Goal: Transaction & Acquisition: Purchase product/service

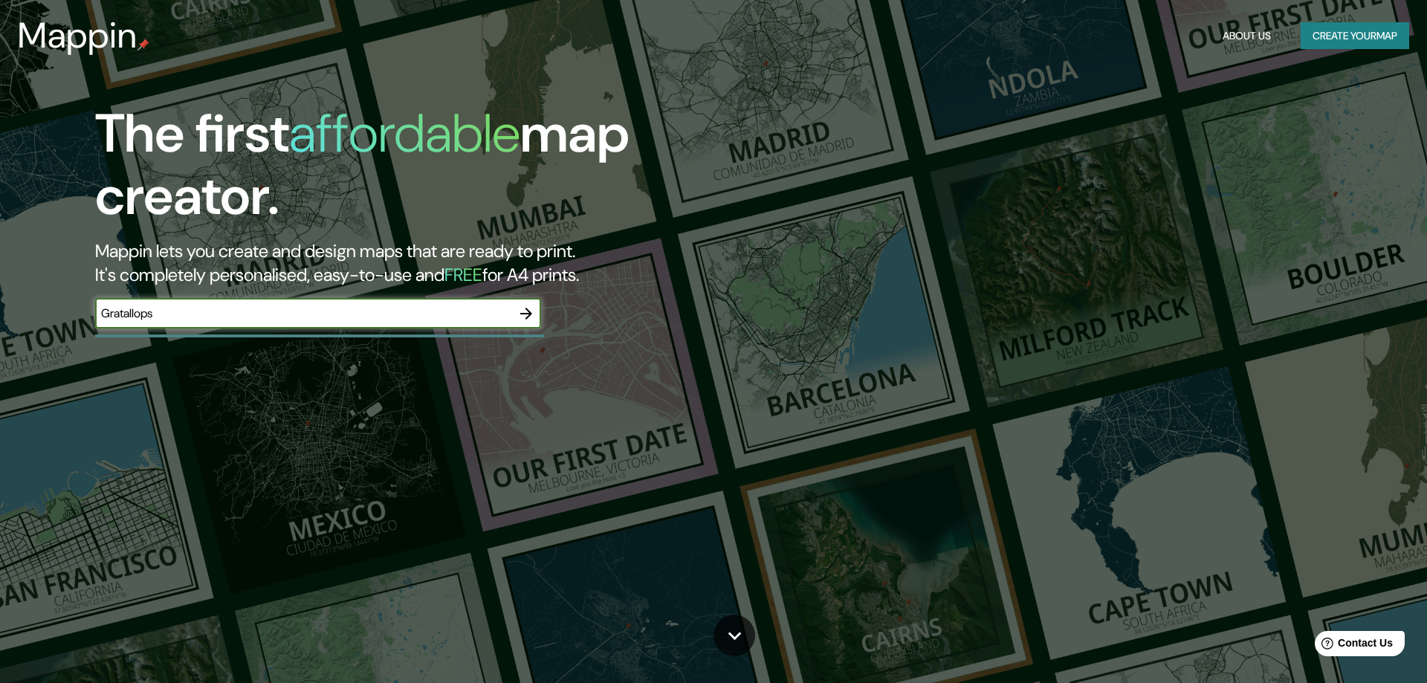
click at [529, 322] on button "button" at bounding box center [526, 314] width 30 height 30
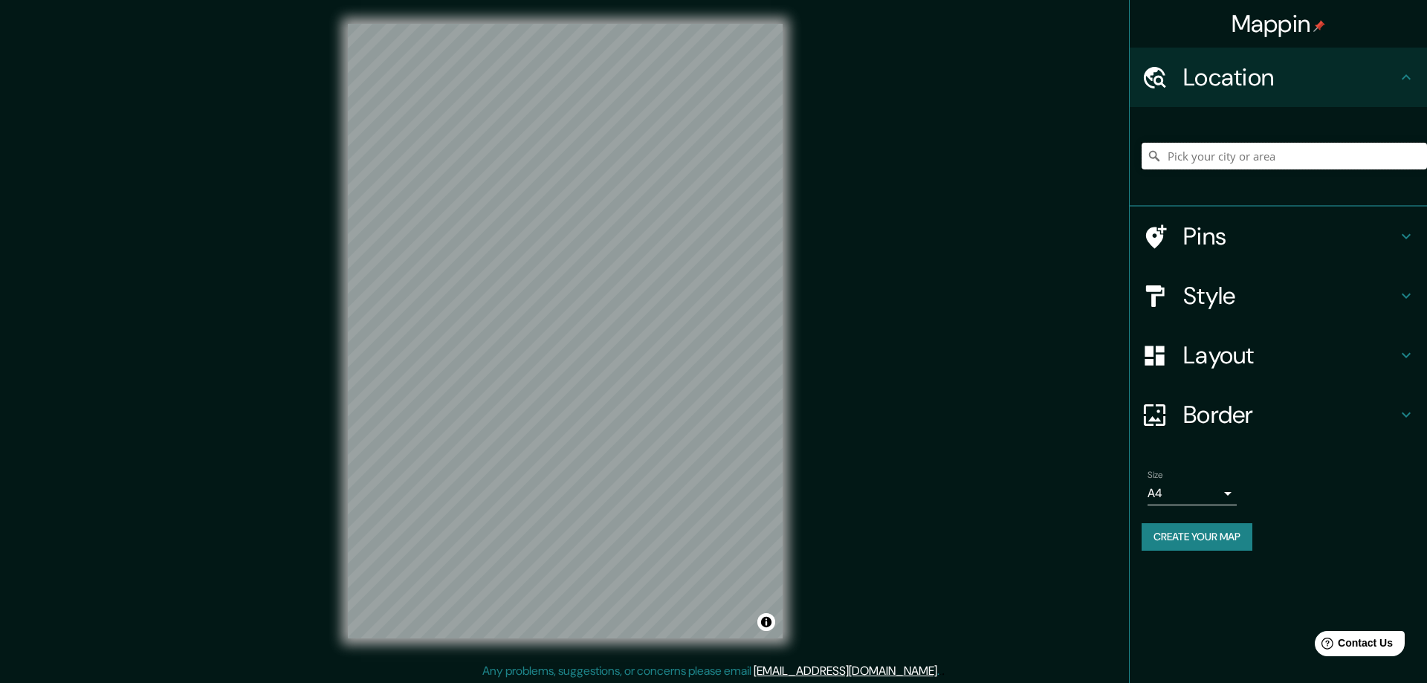
click at [1248, 153] on input "Pick your city or area" at bounding box center [1283, 156] width 285 height 27
click at [1170, 158] on input "Gratallops, [GEOGRAPHIC_DATA], [GEOGRAPHIC_DATA]" at bounding box center [1283, 156] width 285 height 27
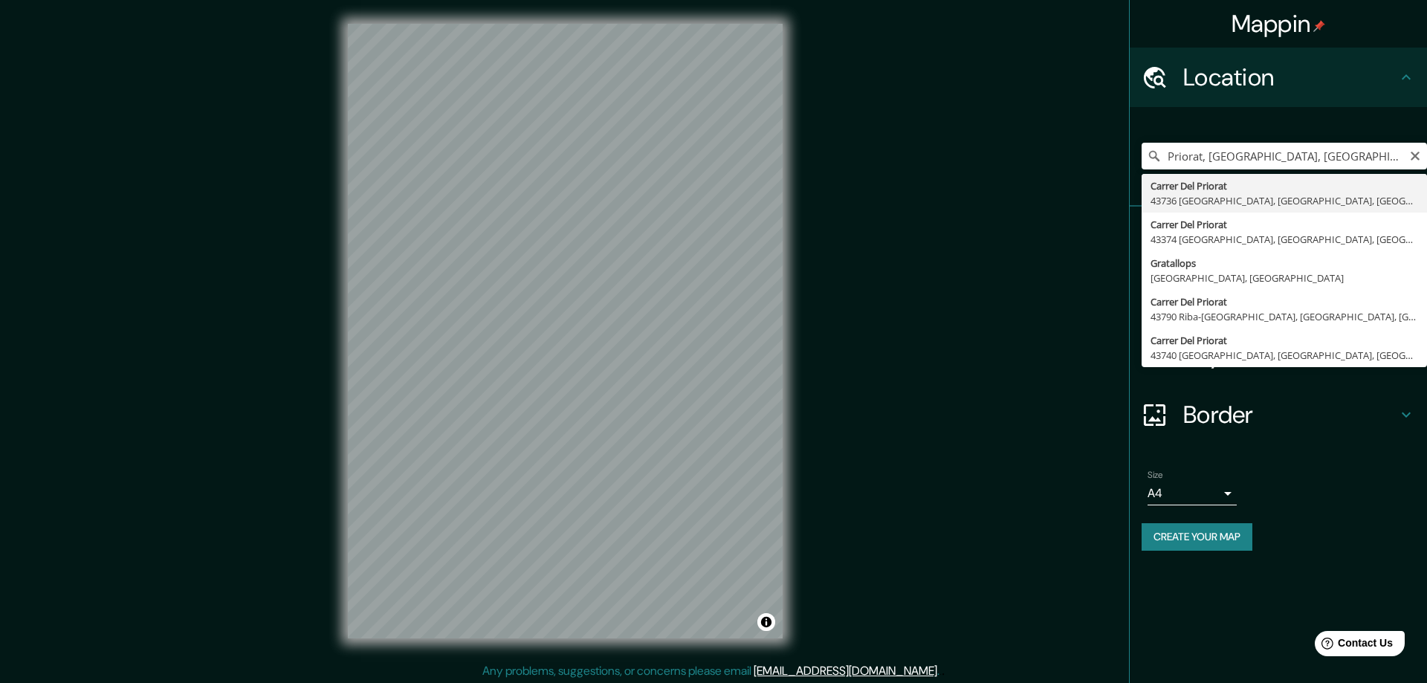
type input "[GEOGRAPHIC_DATA], [GEOGRAPHIC_DATA], [GEOGRAPHIC_DATA], [GEOGRAPHIC_DATA]"
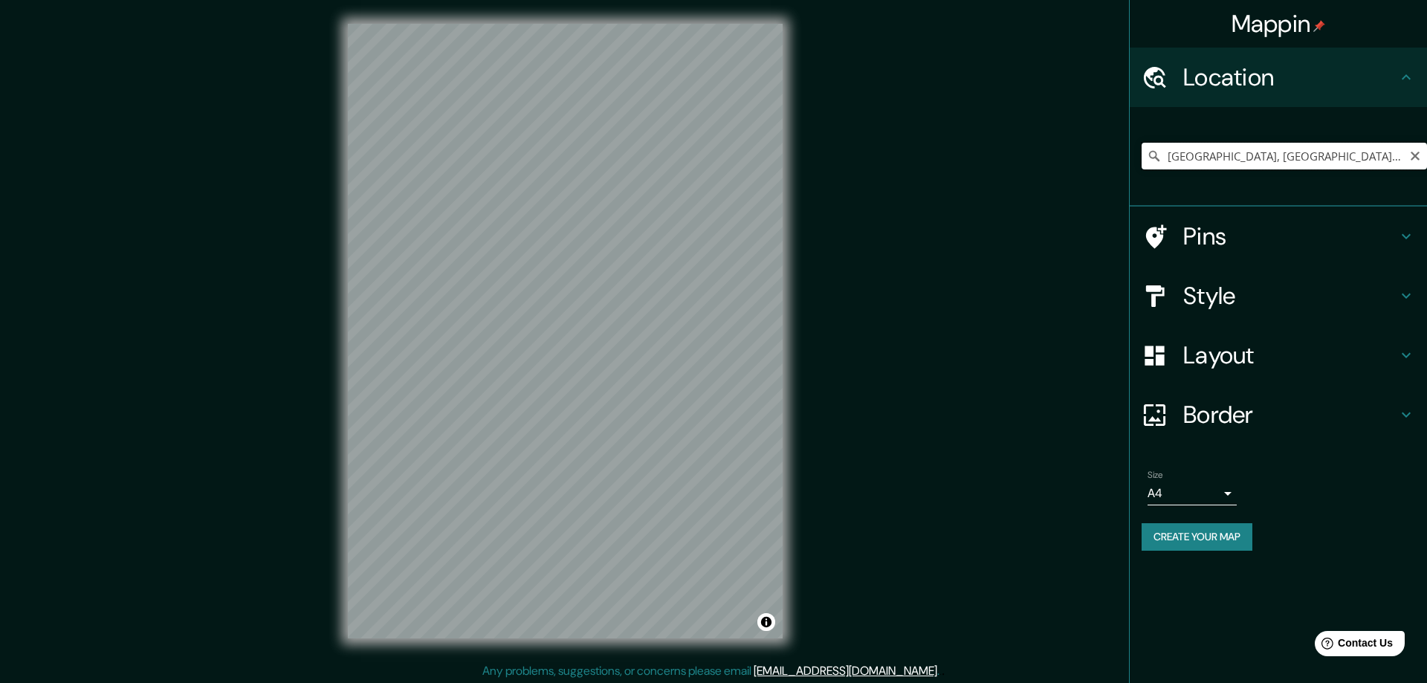
drag, startPoint x: 1349, startPoint y: 157, endPoint x: 1188, endPoint y: 160, distance: 160.5
click at [1141, 158] on input "[GEOGRAPHIC_DATA], [GEOGRAPHIC_DATA], [GEOGRAPHIC_DATA], [GEOGRAPHIC_DATA]" at bounding box center [1283, 156] width 285 height 27
click at [1294, 155] on input "[GEOGRAPHIC_DATA], [GEOGRAPHIC_DATA], [GEOGRAPHIC_DATA], [GEOGRAPHIC_DATA]" at bounding box center [1283, 156] width 285 height 27
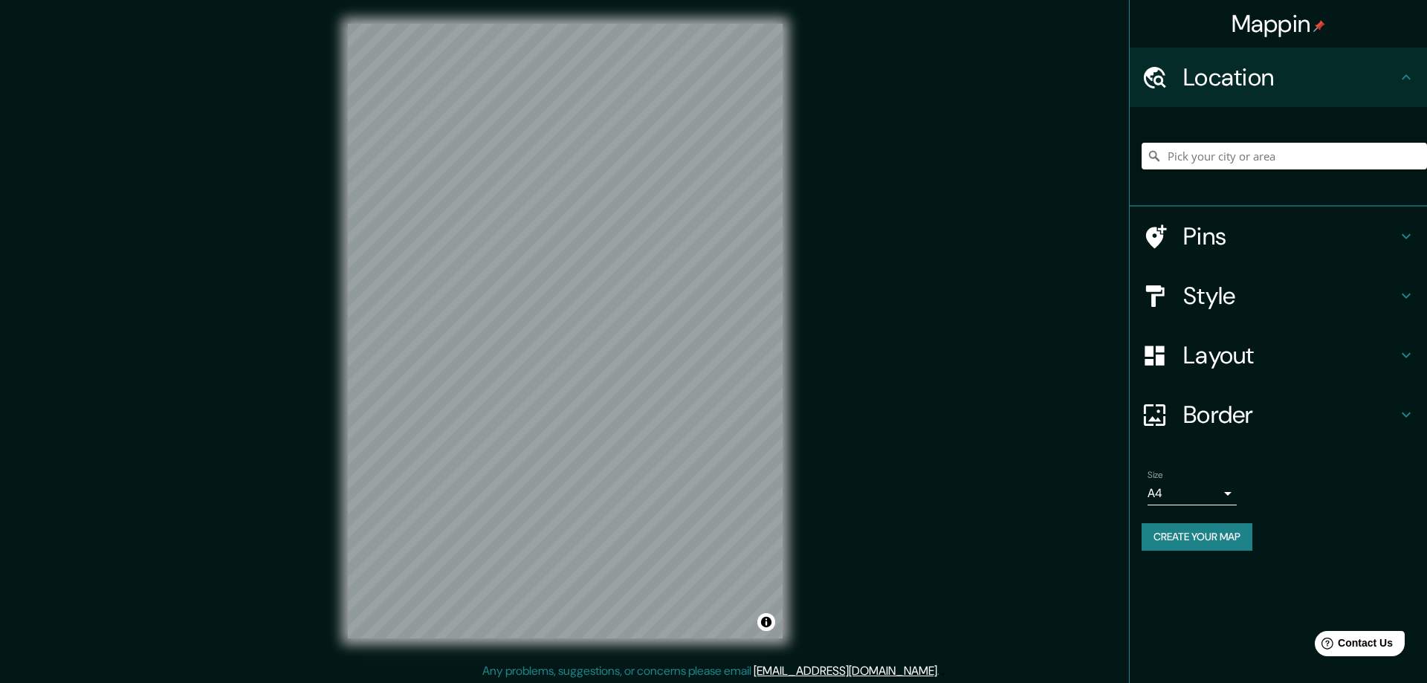
paste input "[STREET_ADDRESS]"
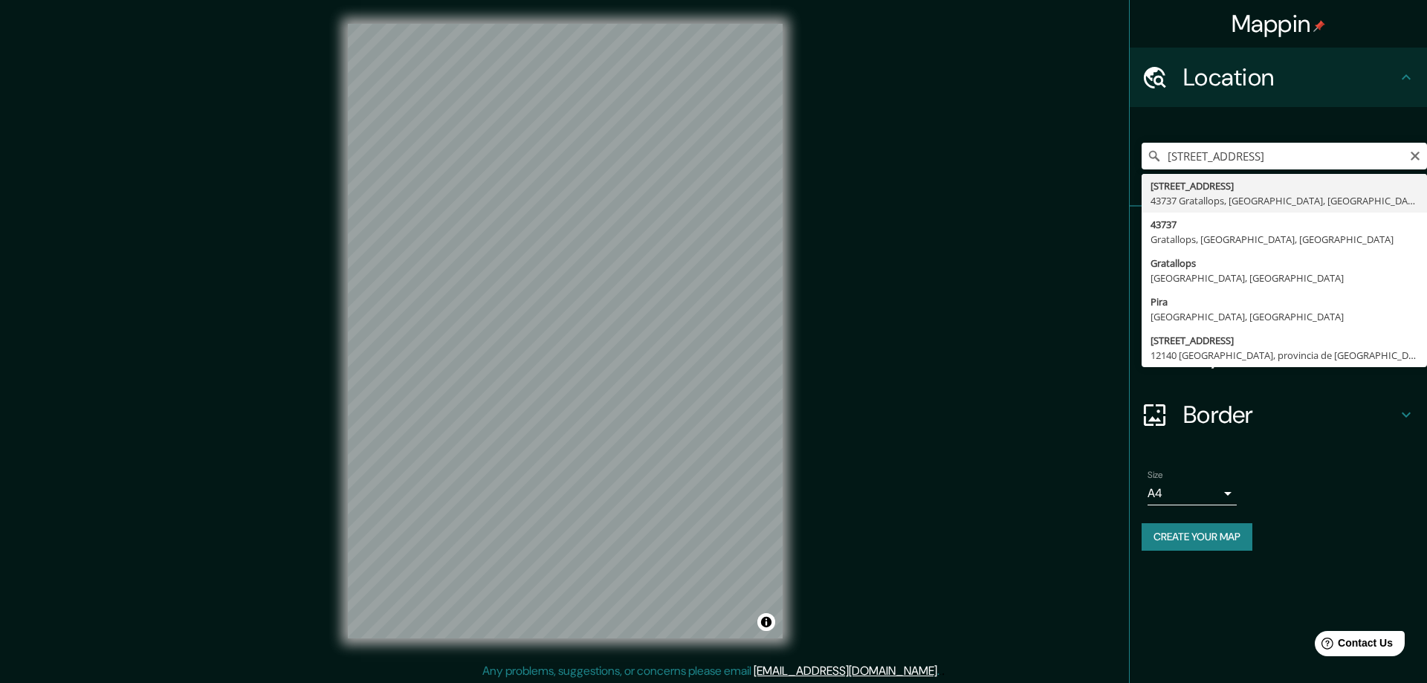
type input "[STREET_ADDRESS]"
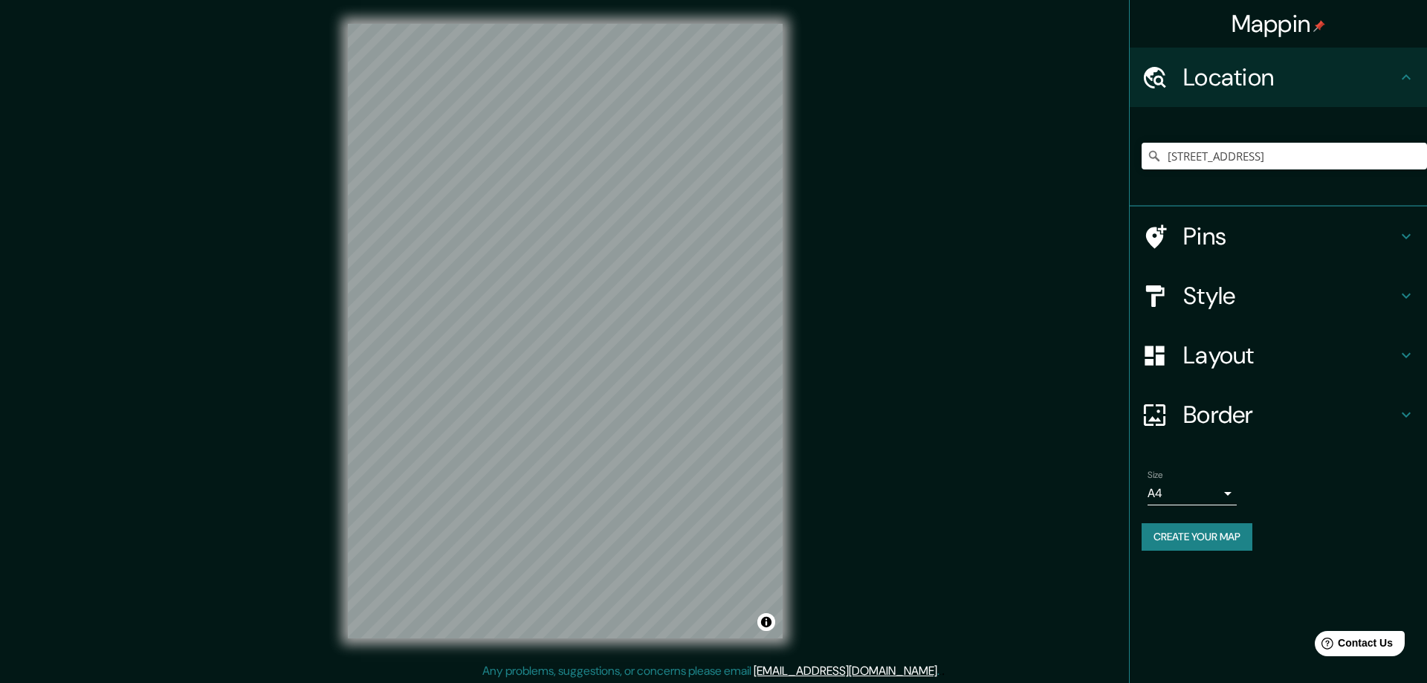
click at [1347, 236] on h4 "Pins" at bounding box center [1290, 236] width 214 height 30
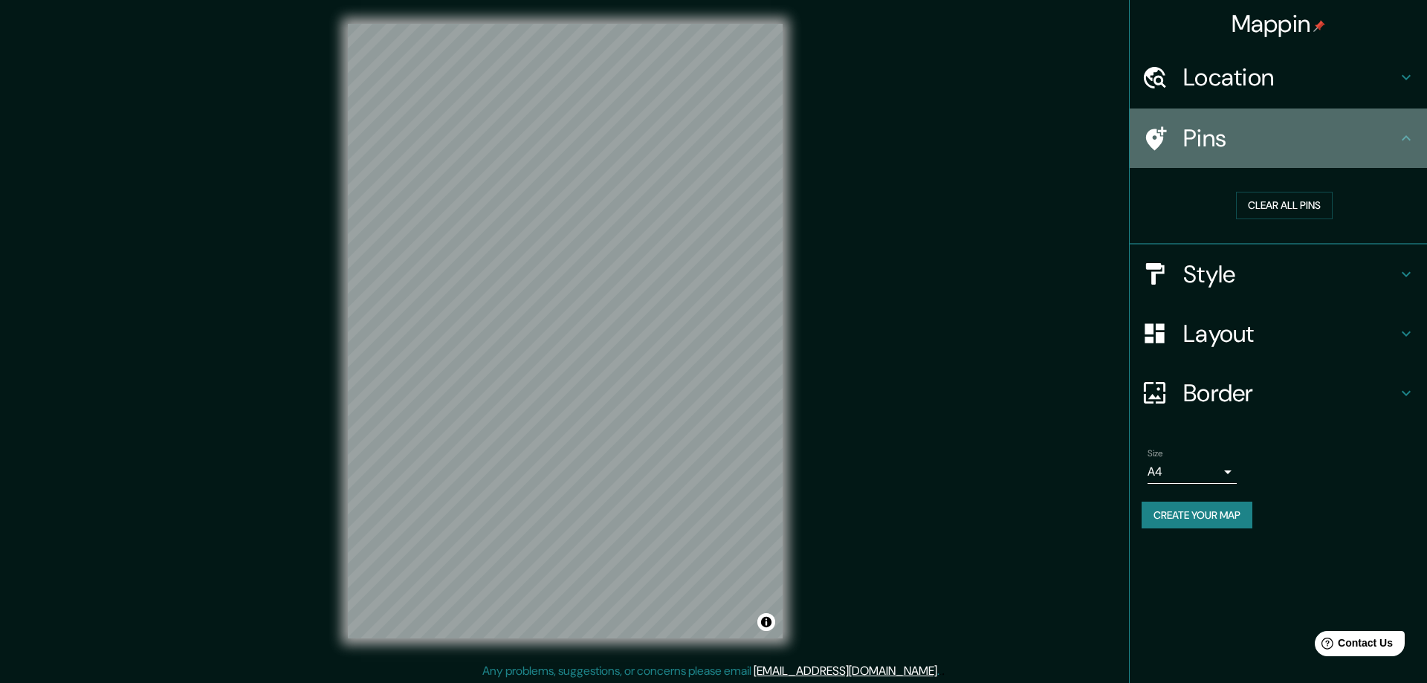
click at [1158, 138] on icon at bounding box center [1156, 138] width 21 height 24
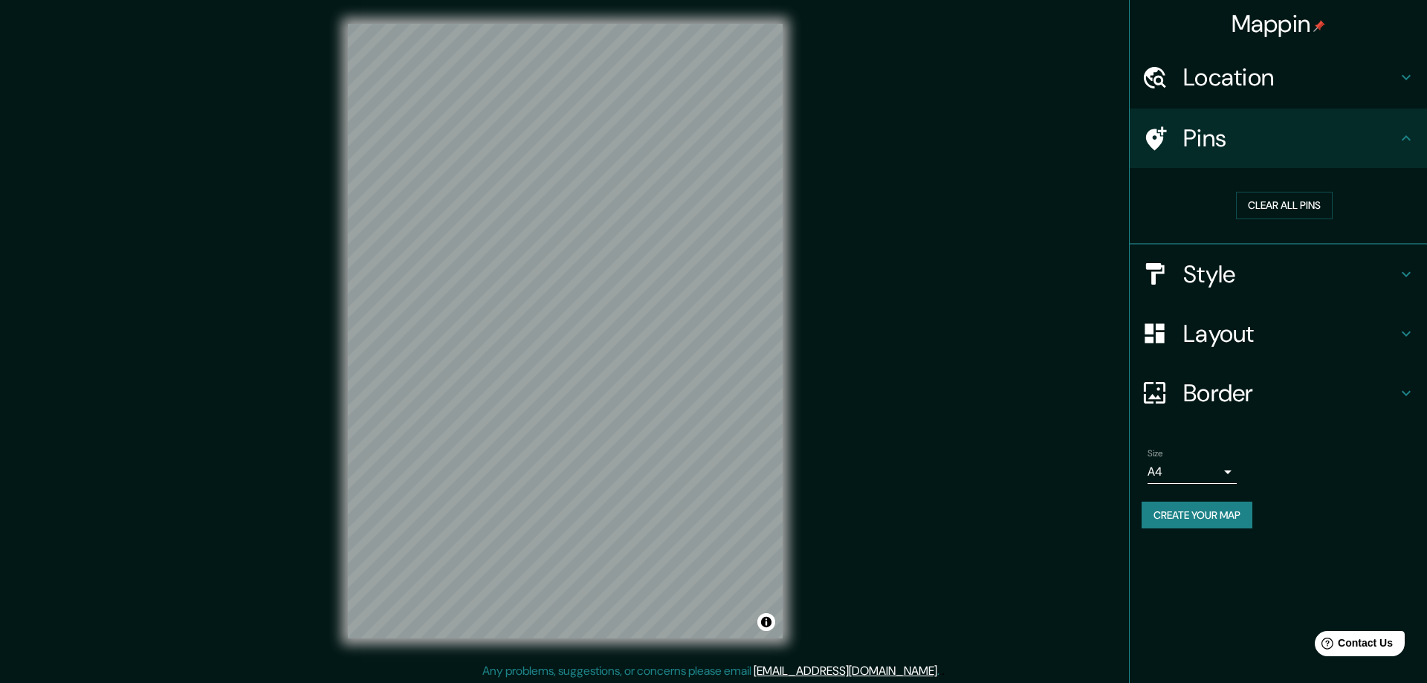
click at [1326, 91] on h4 "Location" at bounding box center [1290, 77] width 214 height 30
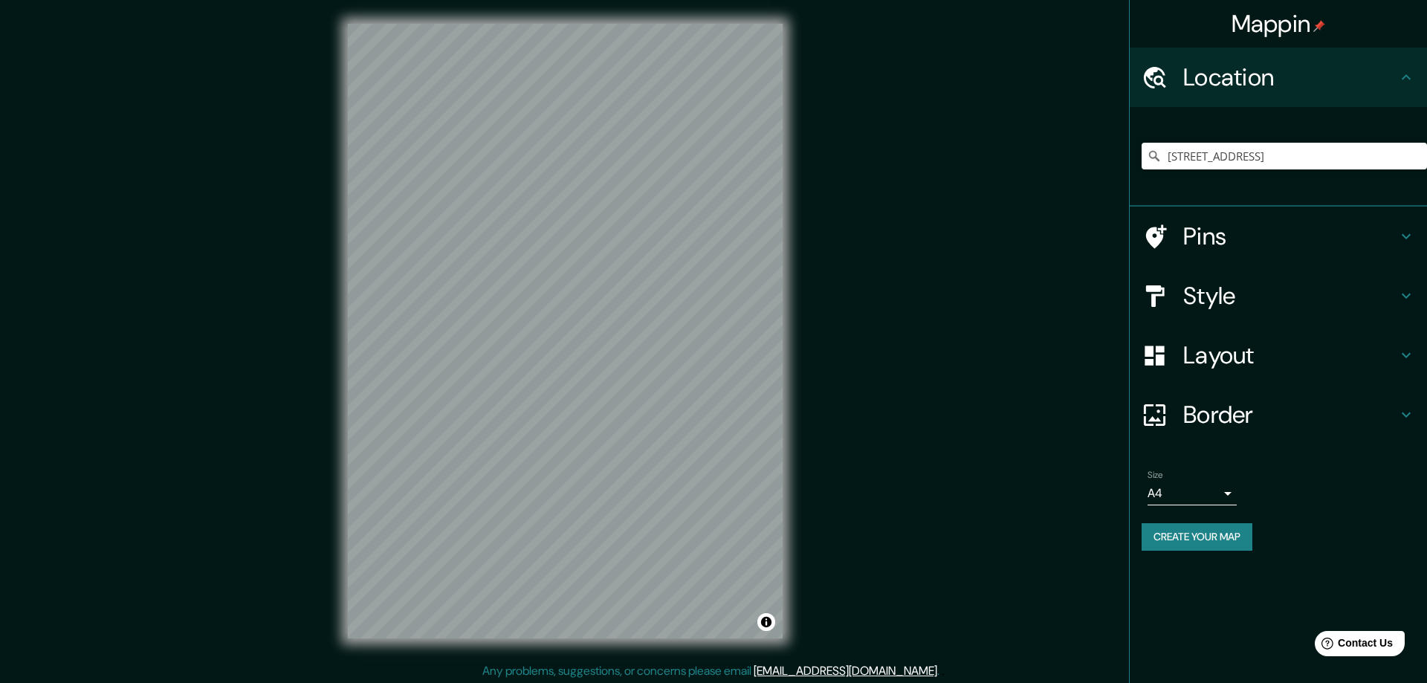
click at [1256, 294] on h4 "Style" at bounding box center [1290, 296] width 214 height 30
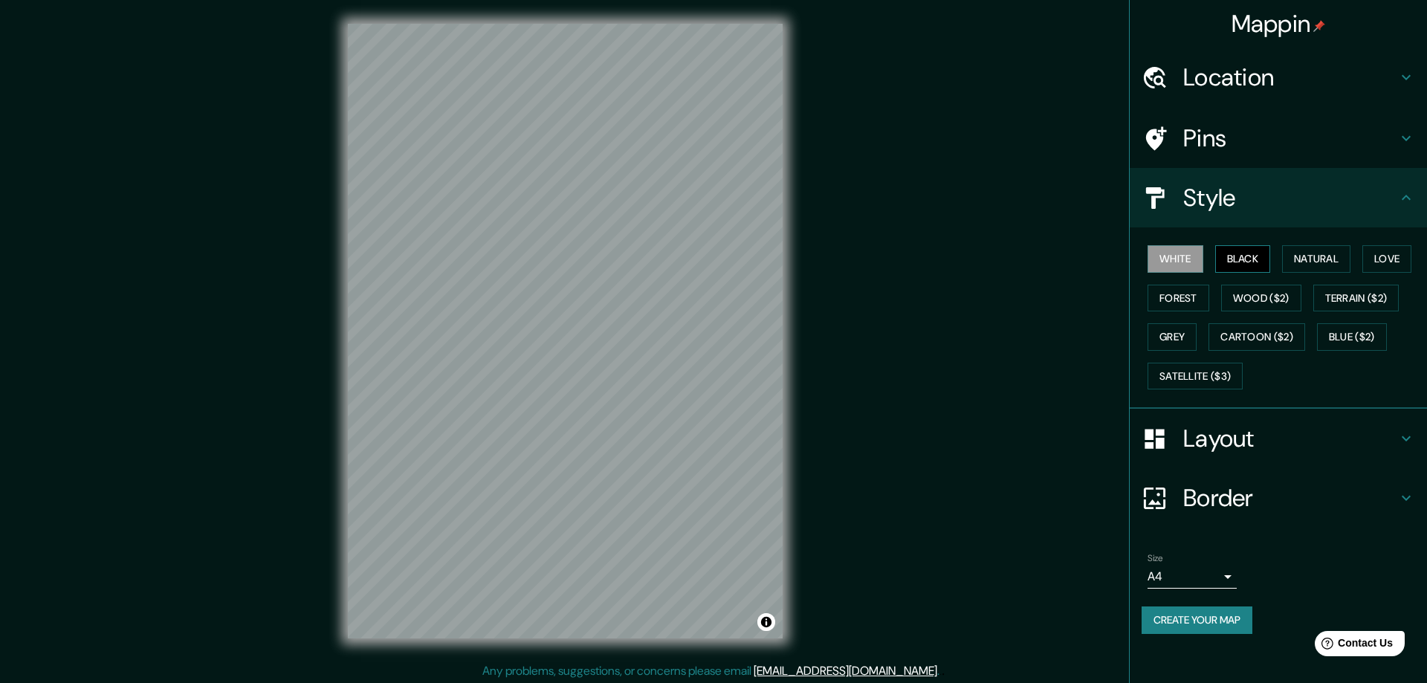
click at [1248, 256] on button "Black" at bounding box center [1243, 258] width 56 height 27
click at [1190, 261] on button "White" at bounding box center [1175, 258] width 56 height 27
click at [1310, 257] on button "Natural" at bounding box center [1316, 258] width 68 height 27
click at [1248, 259] on button "Black" at bounding box center [1243, 258] width 56 height 27
click at [1181, 343] on button "Grey" at bounding box center [1171, 336] width 49 height 27
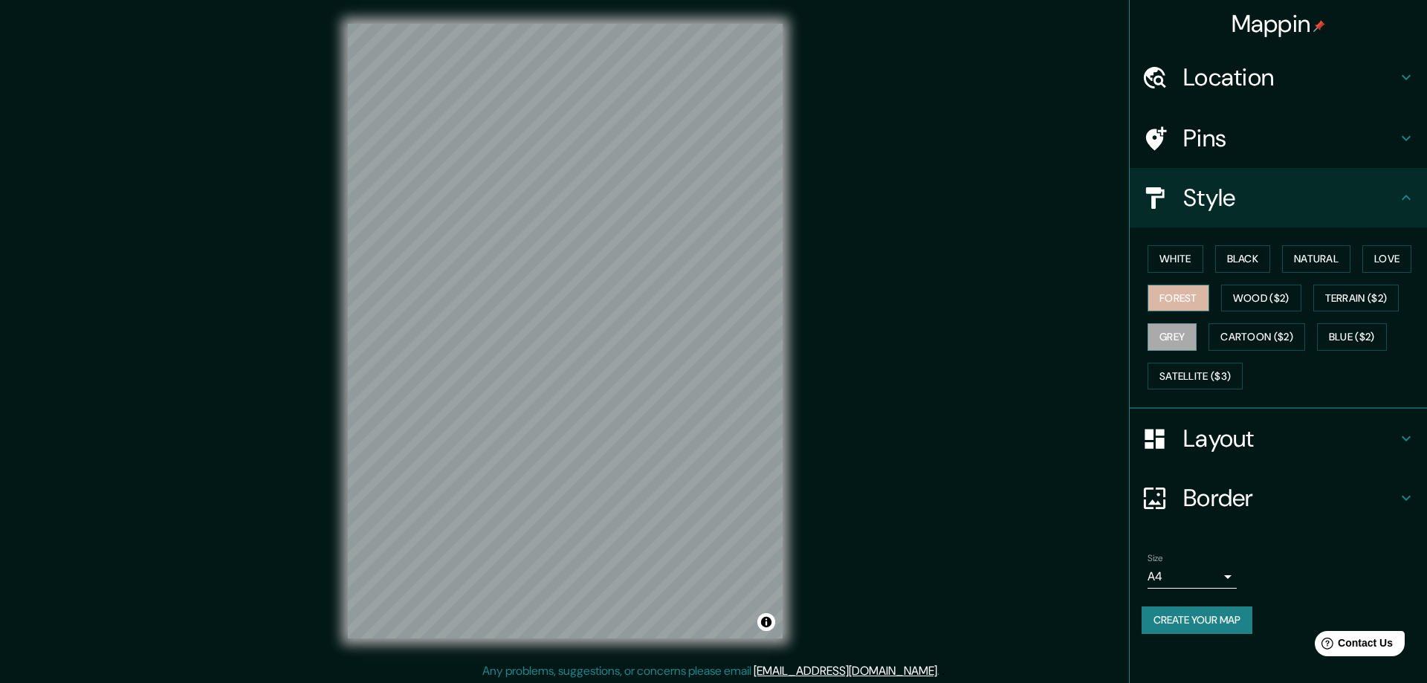
click at [1190, 290] on button "Forest" at bounding box center [1178, 298] width 62 height 27
click at [1265, 292] on button "Wood ($2)" at bounding box center [1261, 298] width 80 height 27
click at [1183, 265] on button "White" at bounding box center [1175, 258] width 56 height 27
click at [1265, 440] on h4 "Layout" at bounding box center [1290, 439] width 214 height 30
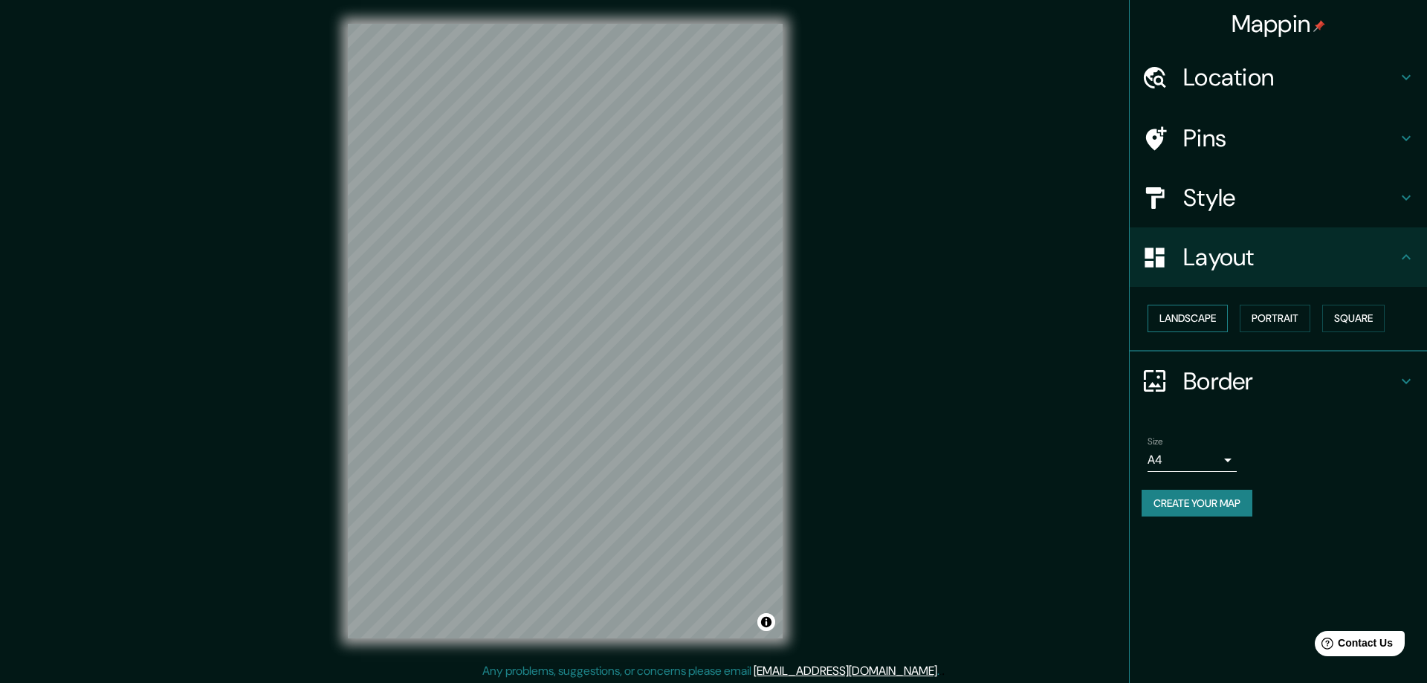
click at [1209, 321] on button "Landscape" at bounding box center [1187, 318] width 80 height 27
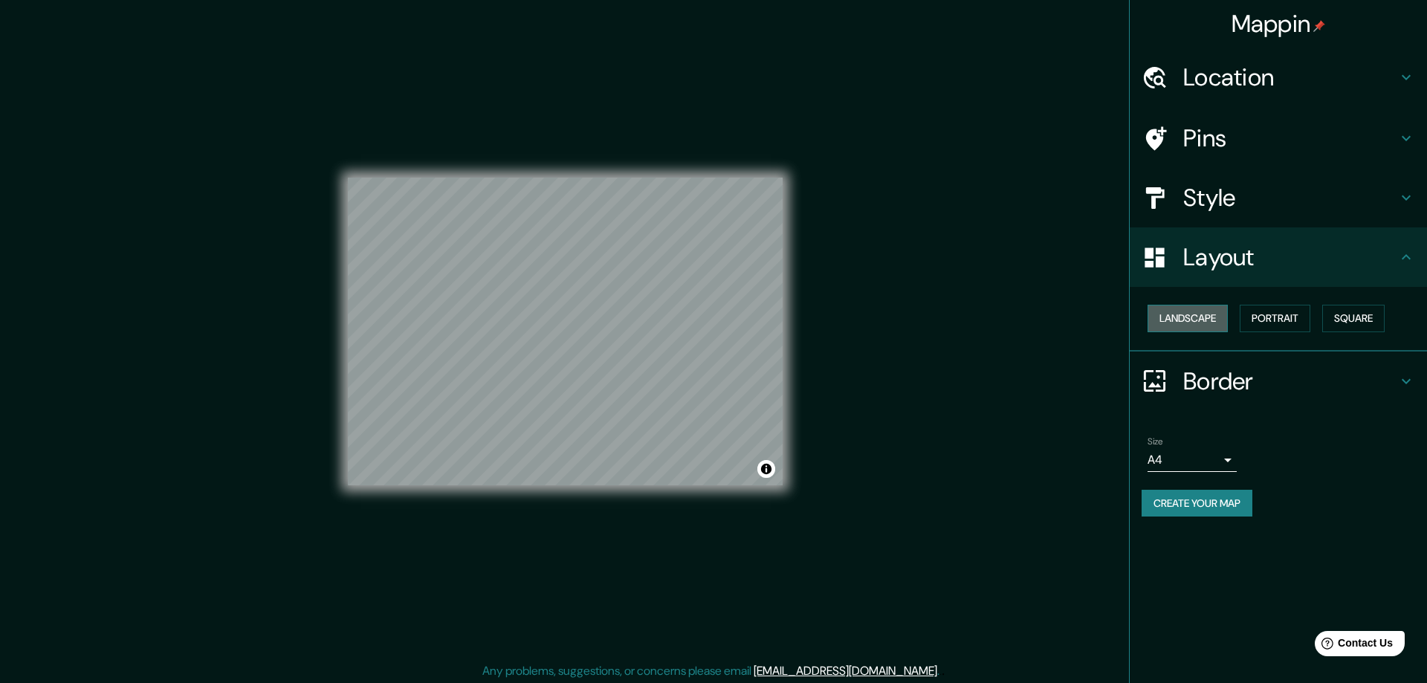
click at [1209, 320] on button "Landscape" at bounding box center [1187, 318] width 80 height 27
click at [1268, 321] on button "Portrait" at bounding box center [1274, 318] width 71 height 27
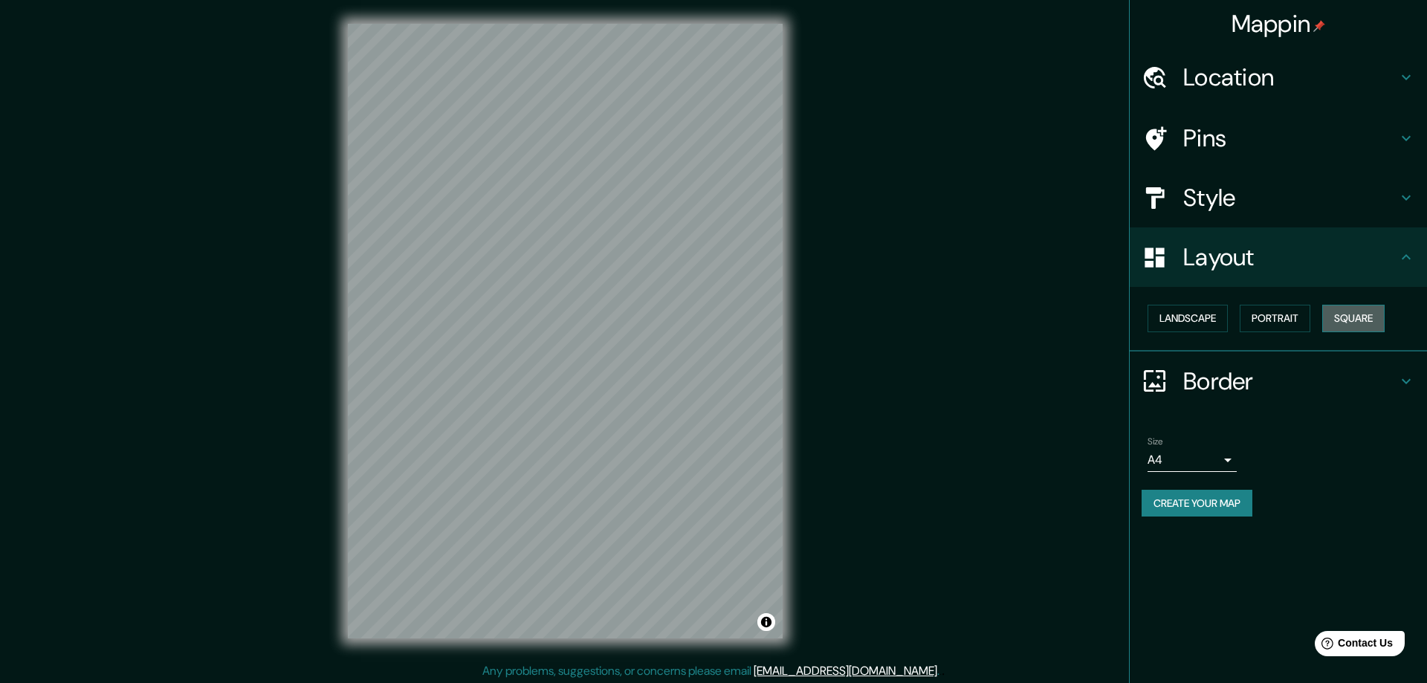
click at [1358, 322] on button "Square" at bounding box center [1353, 318] width 62 height 27
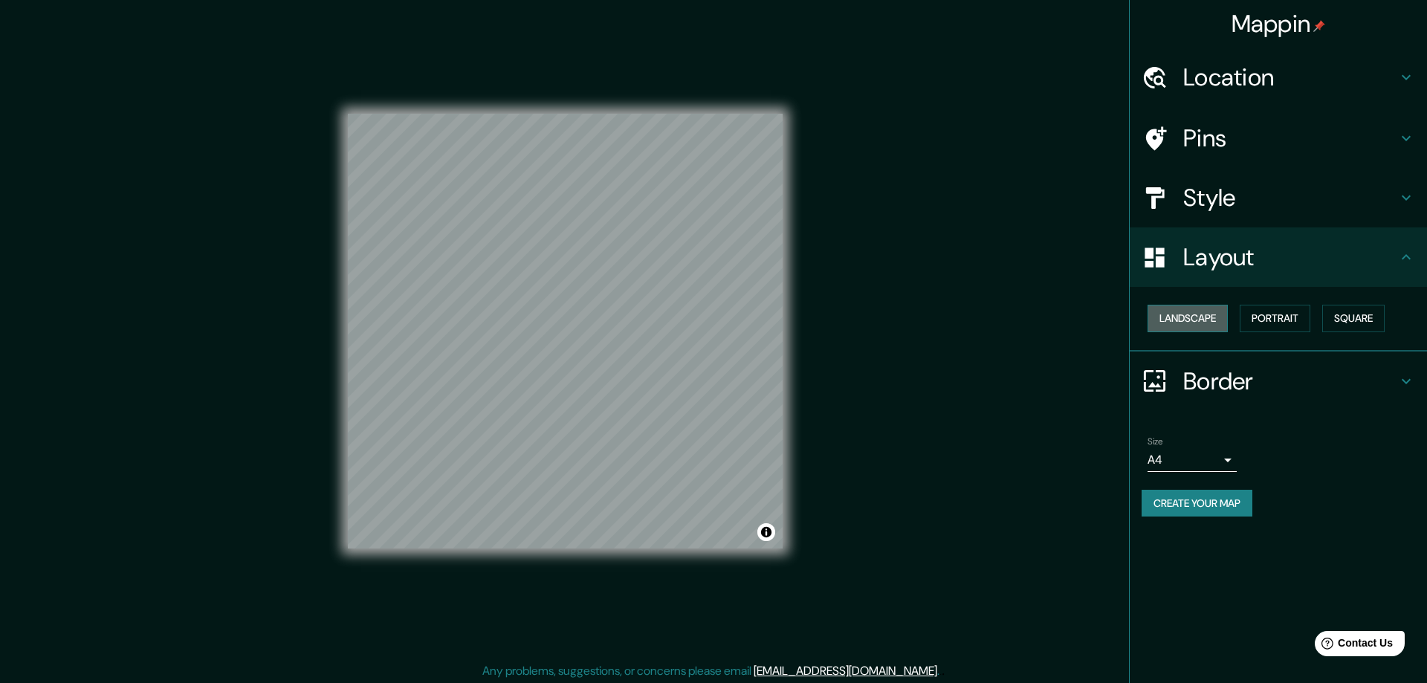
click at [1203, 318] on button "Landscape" at bounding box center [1187, 318] width 80 height 27
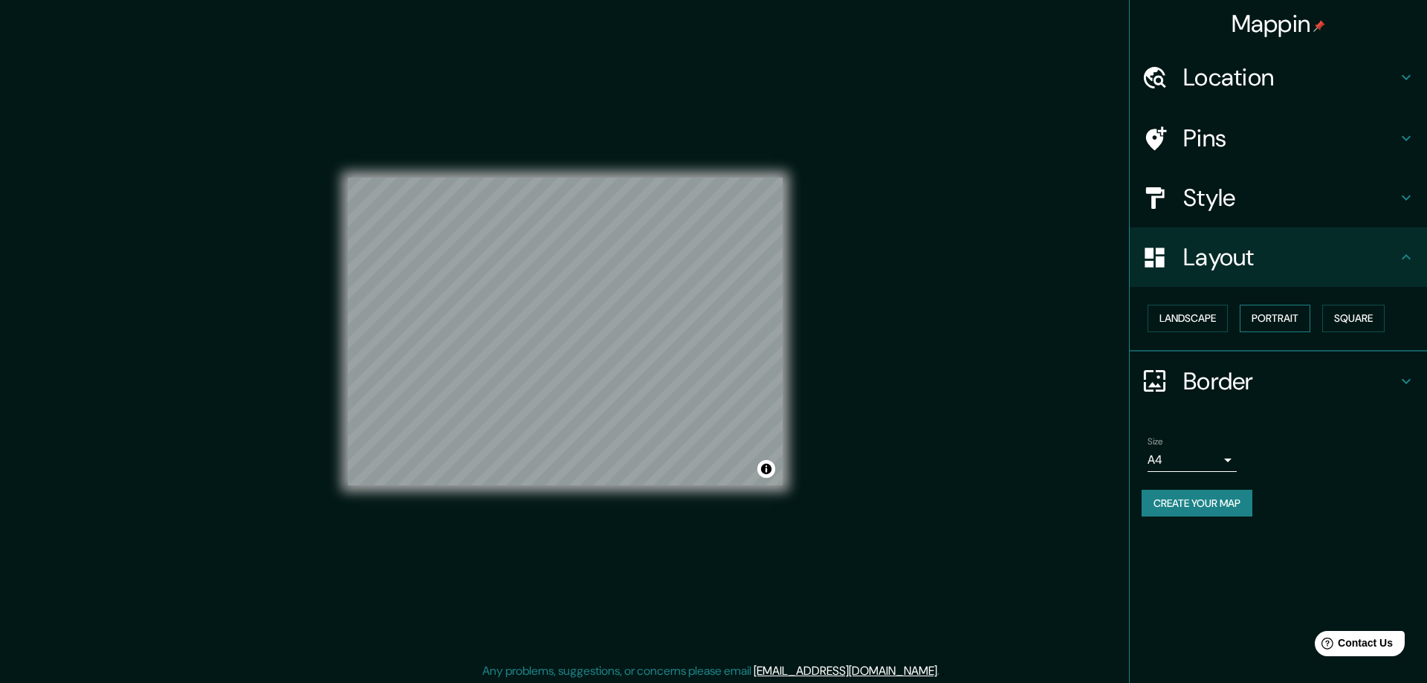
click at [1274, 325] on button "Portrait" at bounding box center [1274, 318] width 71 height 27
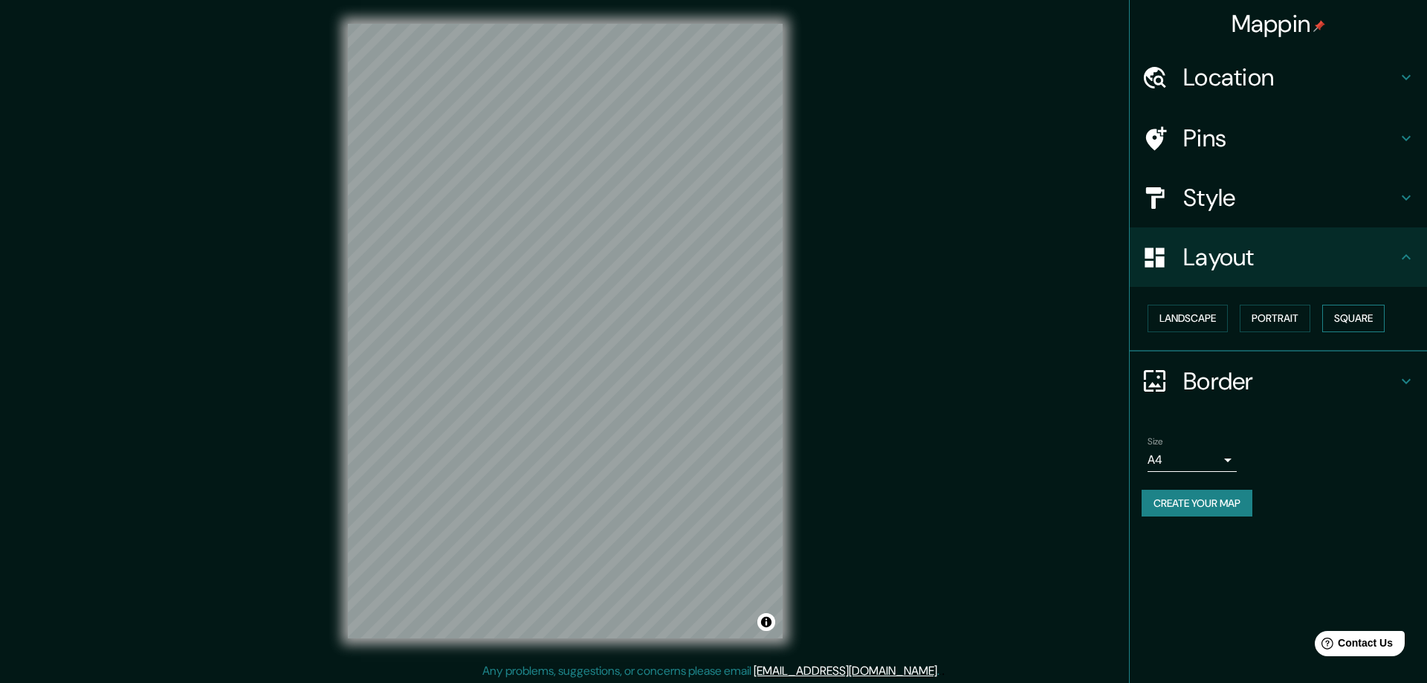
click at [1358, 325] on button "Square" at bounding box center [1353, 318] width 62 height 27
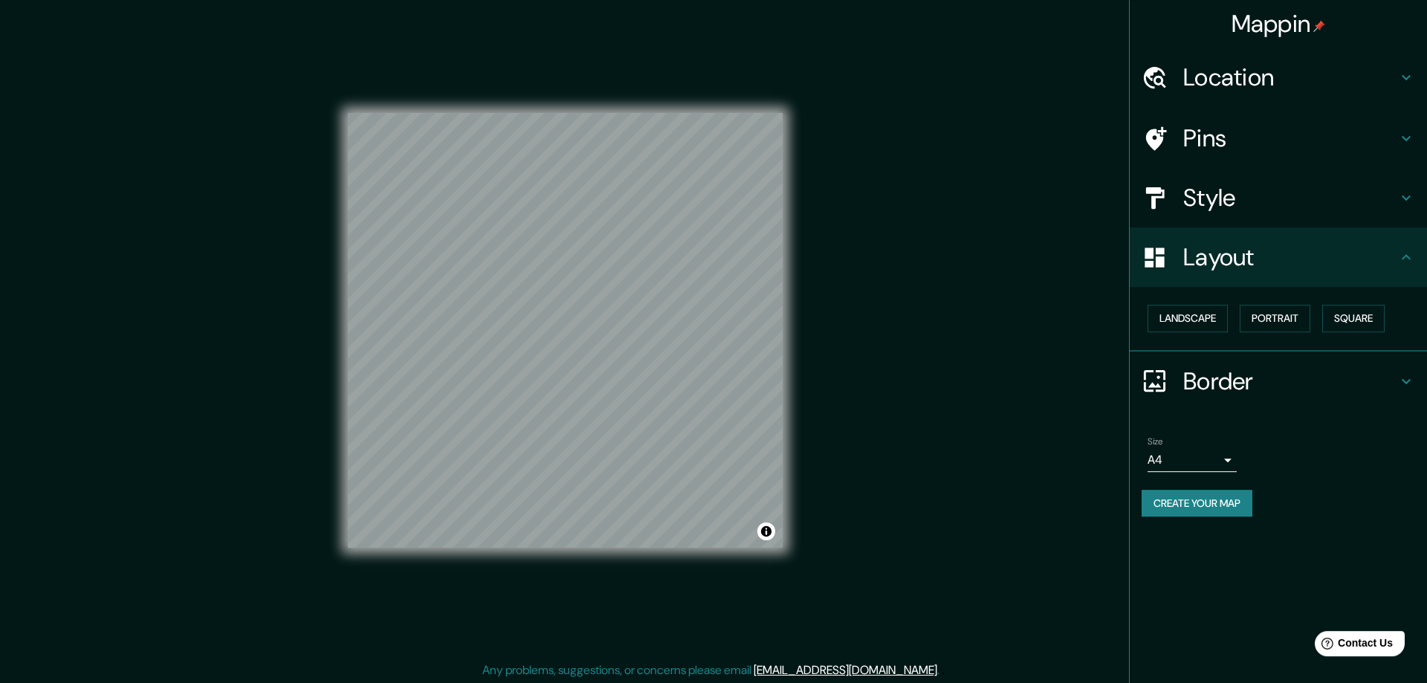
scroll to position [3, 0]
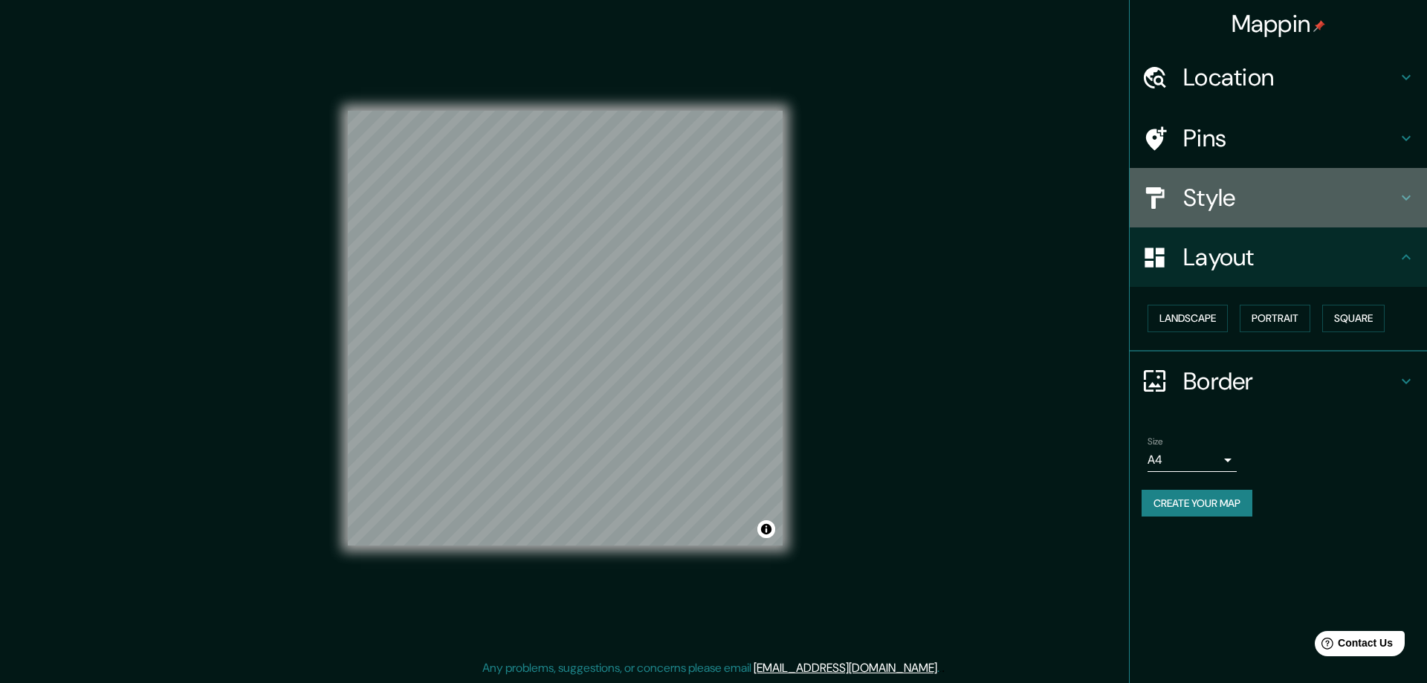
click at [1276, 189] on h4 "Style" at bounding box center [1290, 198] width 214 height 30
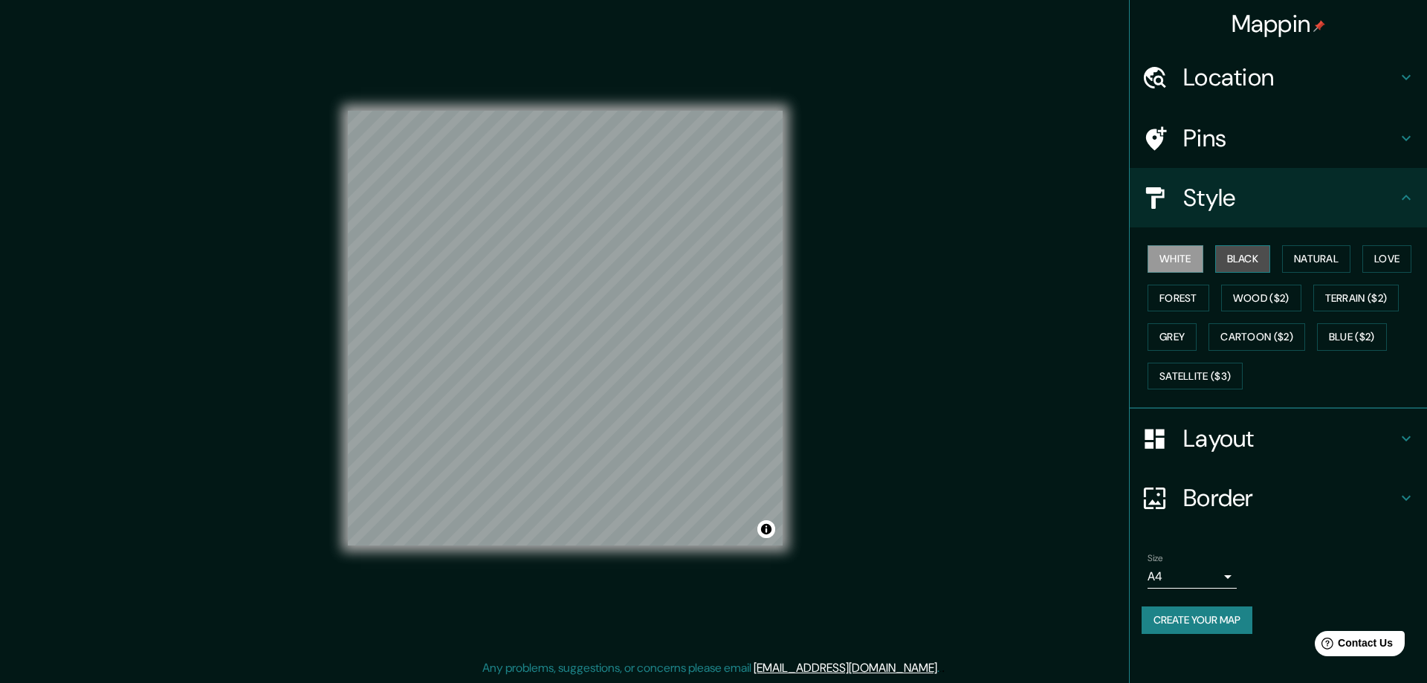
click at [1247, 259] on button "Black" at bounding box center [1243, 258] width 56 height 27
click at [1178, 261] on button "White" at bounding box center [1175, 258] width 56 height 27
click at [1227, 144] on h4 "Pins" at bounding box center [1290, 138] width 214 height 30
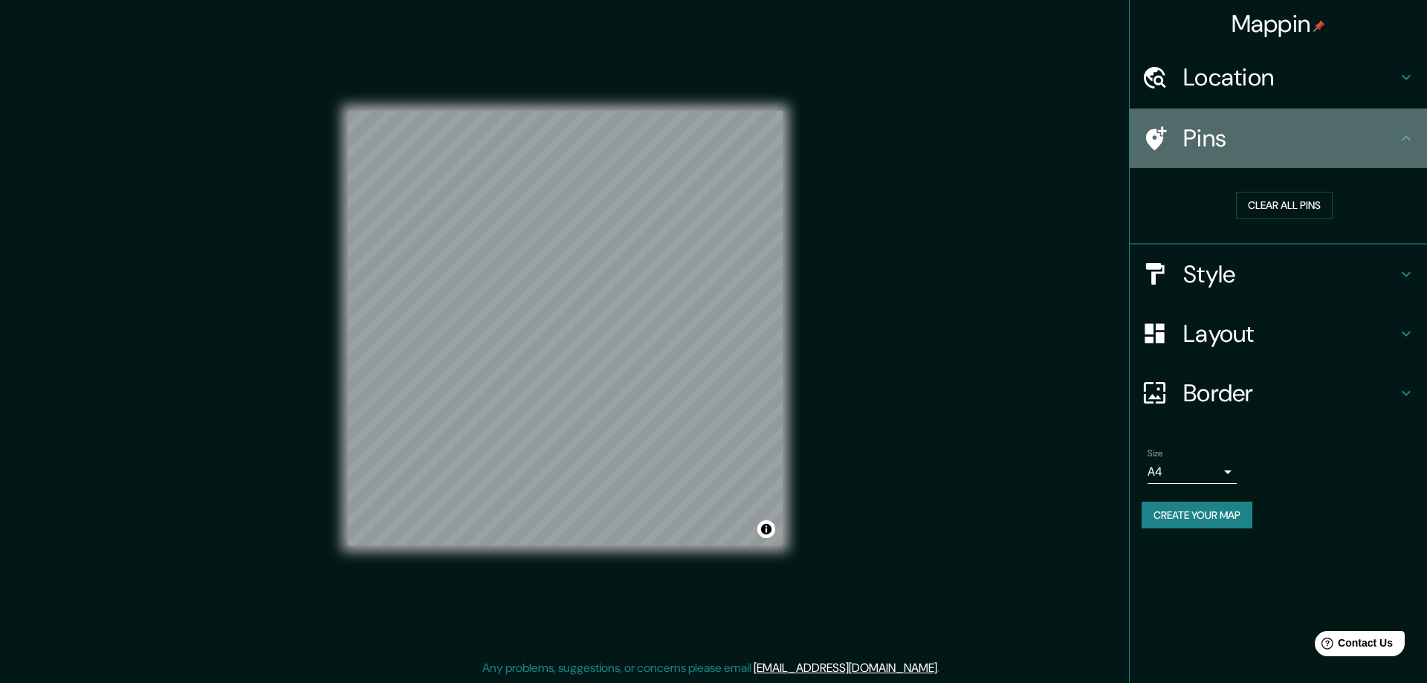
click at [1157, 140] on icon at bounding box center [1156, 138] width 21 height 24
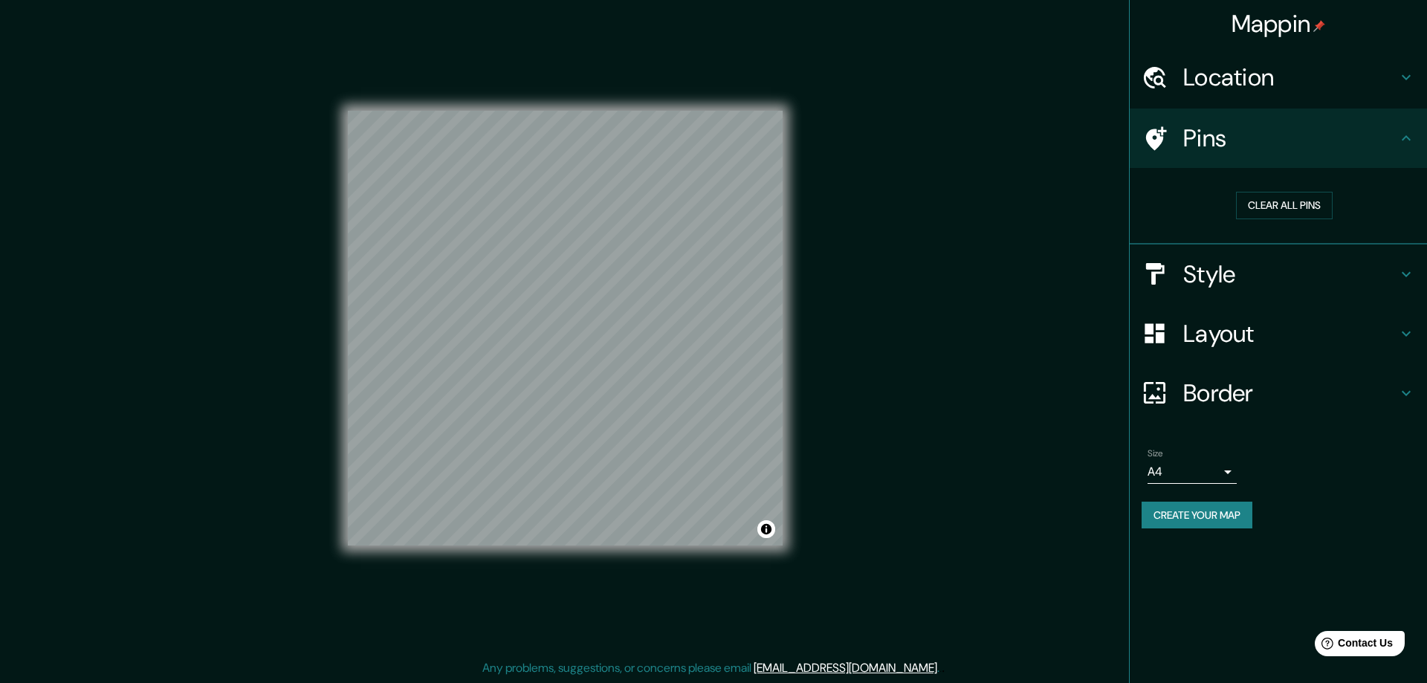
click at [1157, 140] on icon at bounding box center [1156, 138] width 21 height 24
click at [1261, 201] on button "Clear all pins" at bounding box center [1284, 205] width 97 height 27
click at [1165, 519] on button "Create your map" at bounding box center [1196, 515] width 111 height 27
click at [1263, 78] on h4 "Location" at bounding box center [1290, 77] width 214 height 30
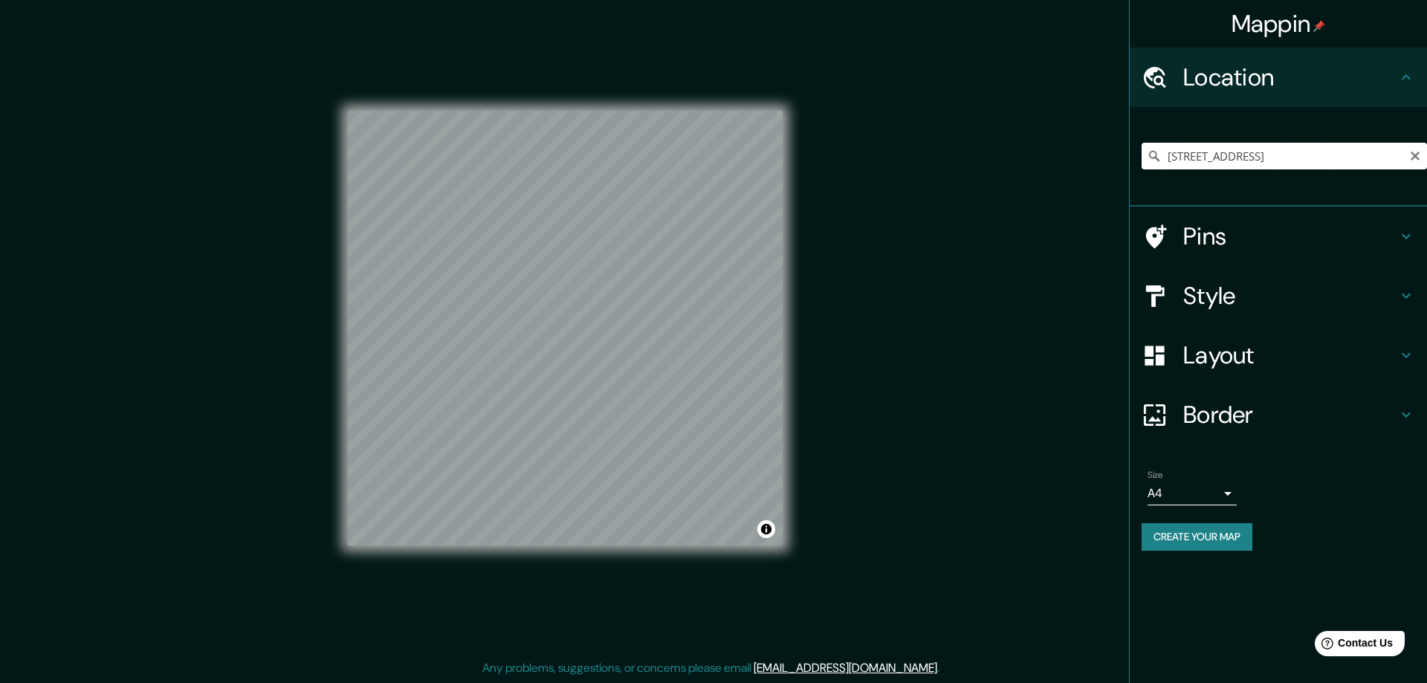
click at [1291, 155] on input "[STREET_ADDRESS]" at bounding box center [1283, 156] width 285 height 27
